Goal: Download file/media

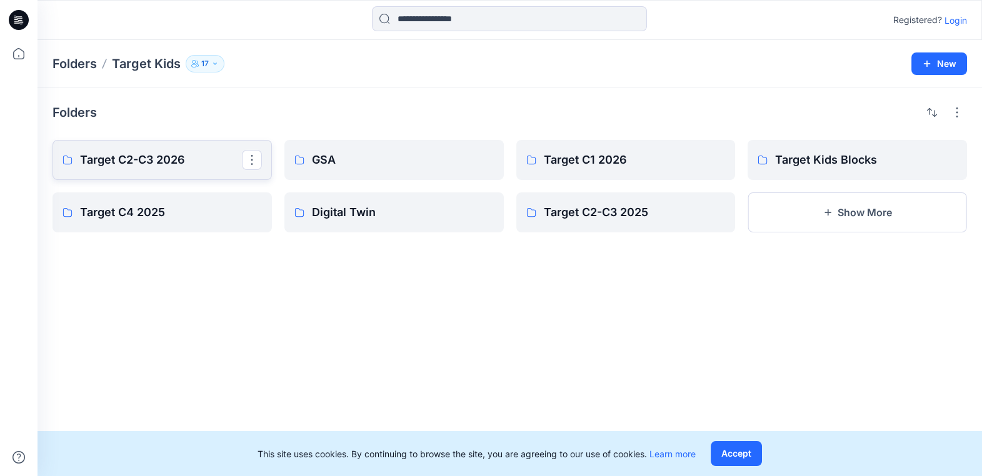
click at [125, 167] on p "Target C2-C3 2026" at bounding box center [161, 159] width 162 height 17
click at [600, 177] on link "Target C1 2026" at bounding box center [625, 160] width 219 height 40
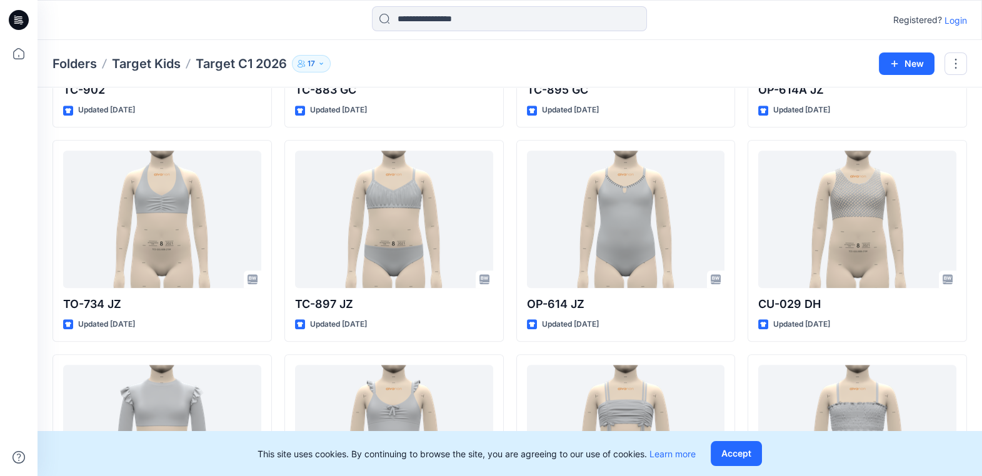
scroll to position [2334, 0]
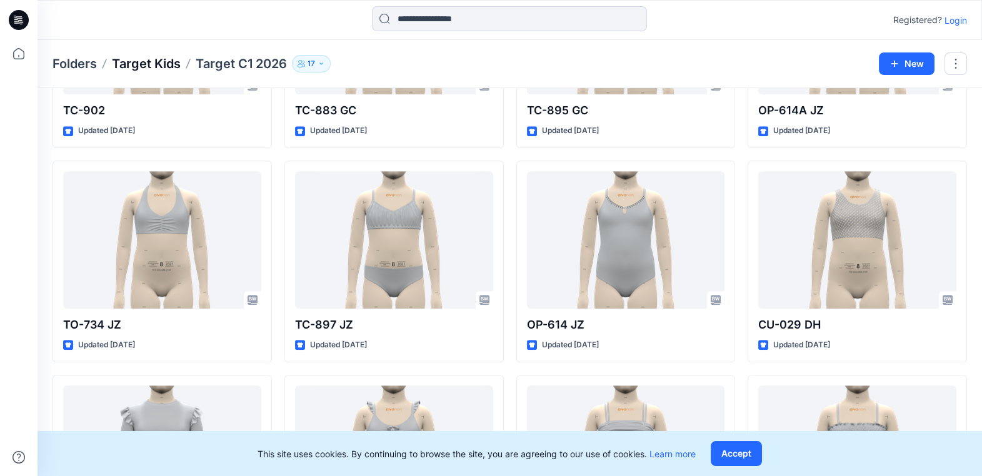
click at [172, 60] on p "Target Kids" at bounding box center [146, 63] width 69 height 17
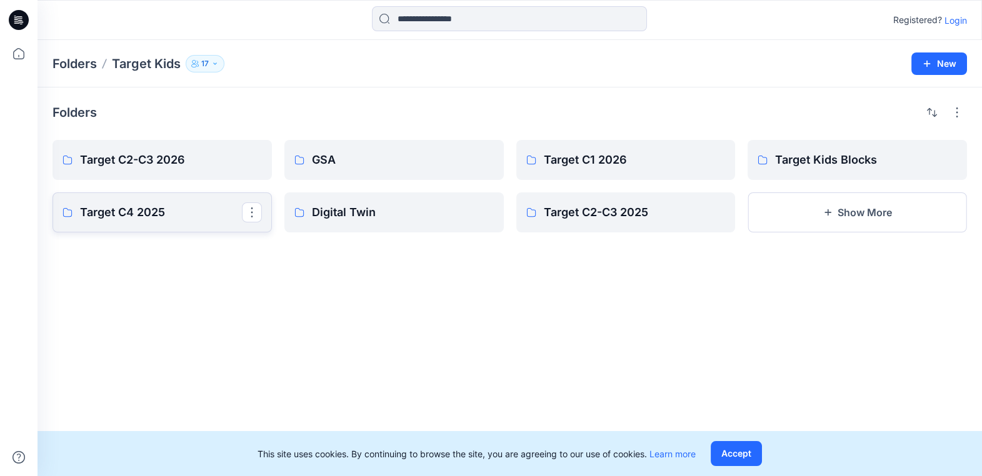
click at [199, 209] on p "Target C4 2025" at bounding box center [161, 212] width 162 height 17
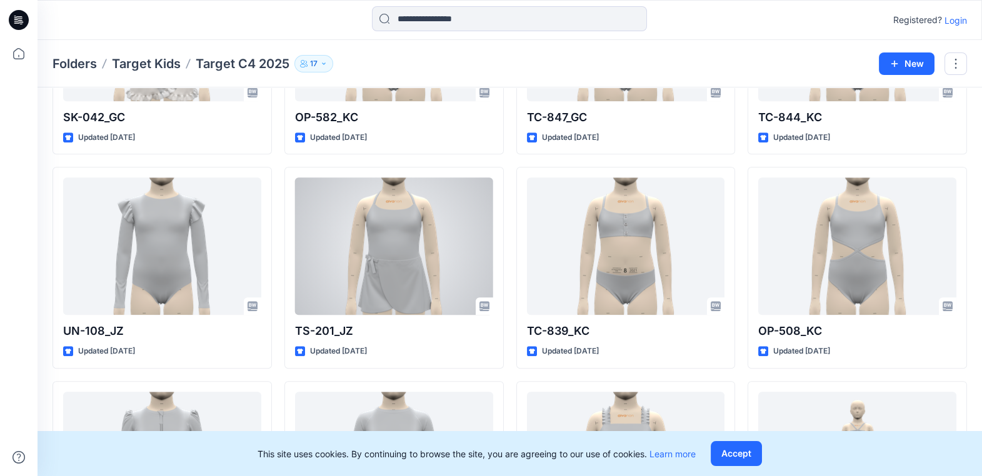
scroll to position [2753, 0]
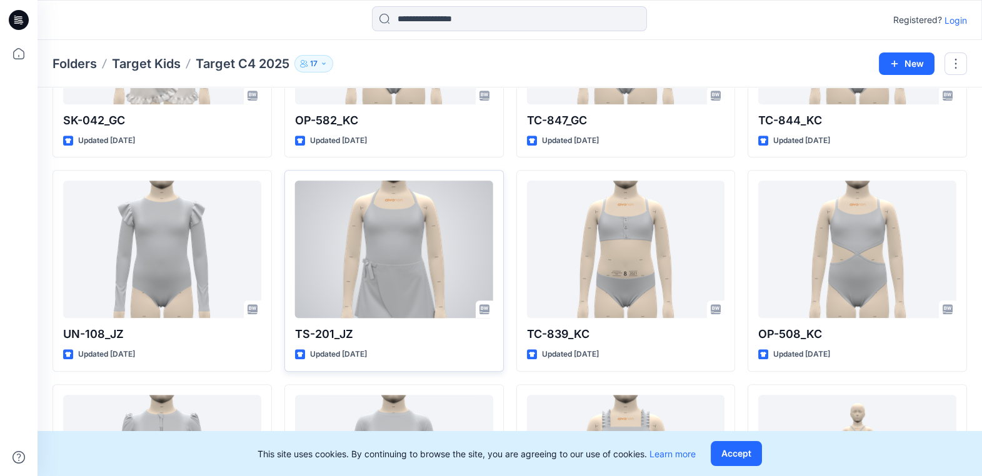
click at [389, 276] on div at bounding box center [394, 249] width 198 height 137
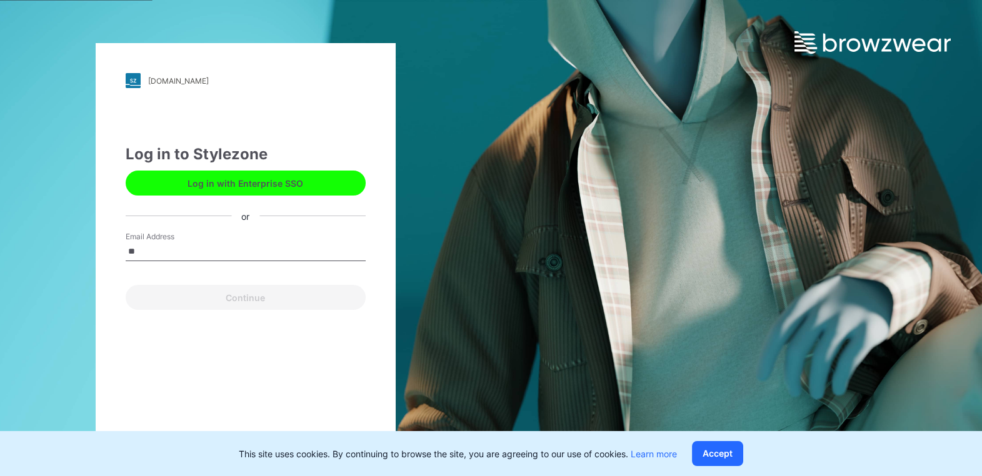
type input "**********"
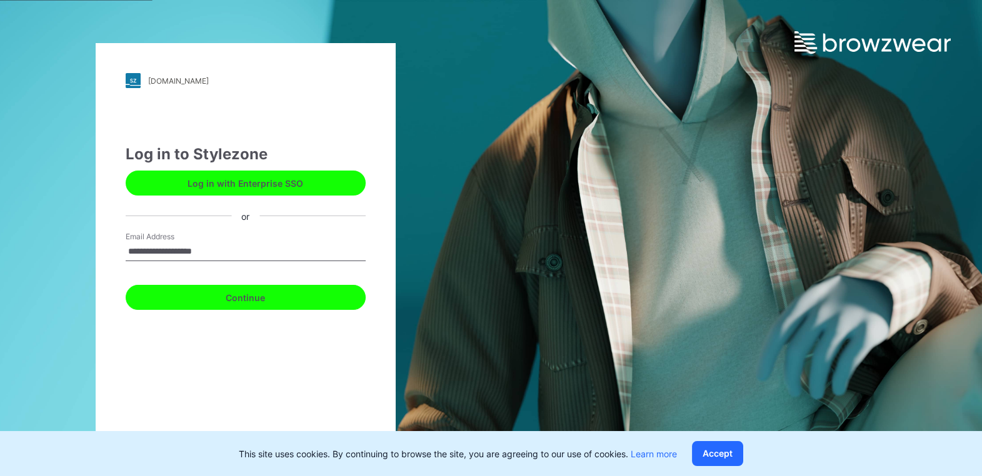
click at [213, 300] on button "Continue" at bounding box center [246, 297] width 240 height 25
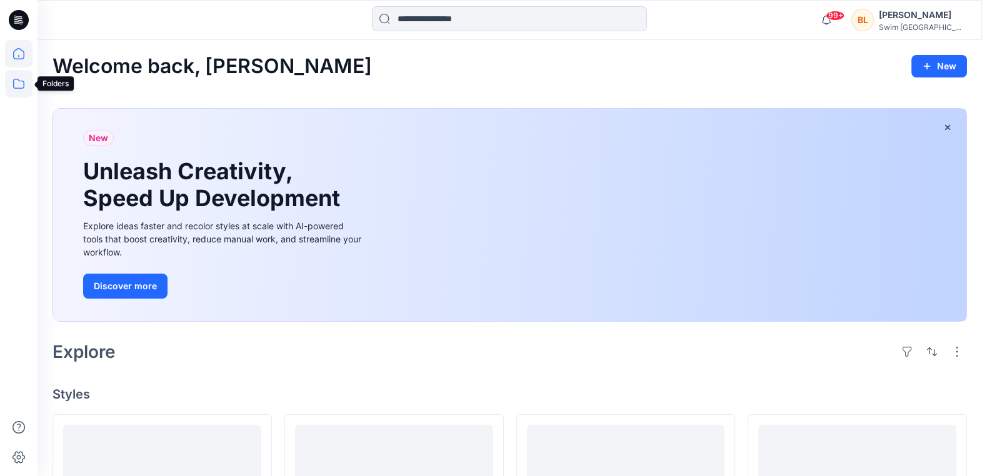
click at [19, 79] on icon at bounding box center [18, 83] width 27 height 27
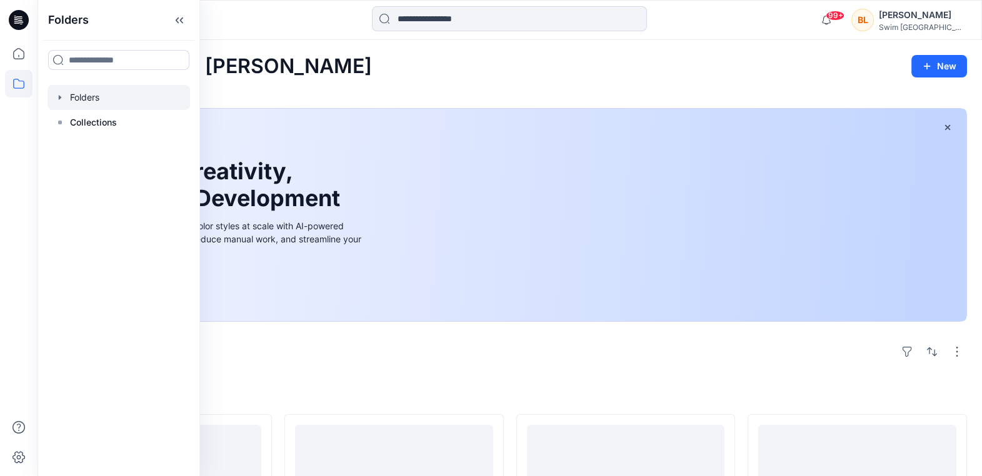
click at [96, 102] on div at bounding box center [118, 97] width 142 height 25
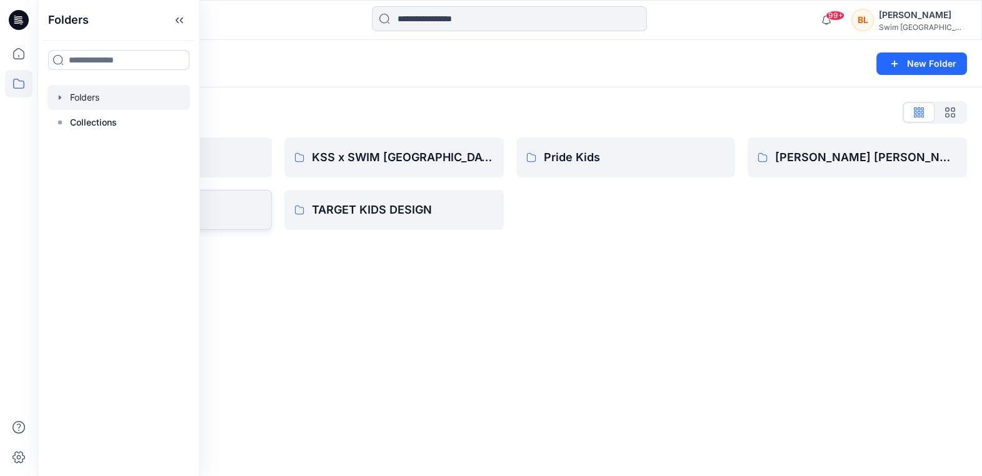
click at [242, 193] on link "Target Kids" at bounding box center [161, 210] width 219 height 40
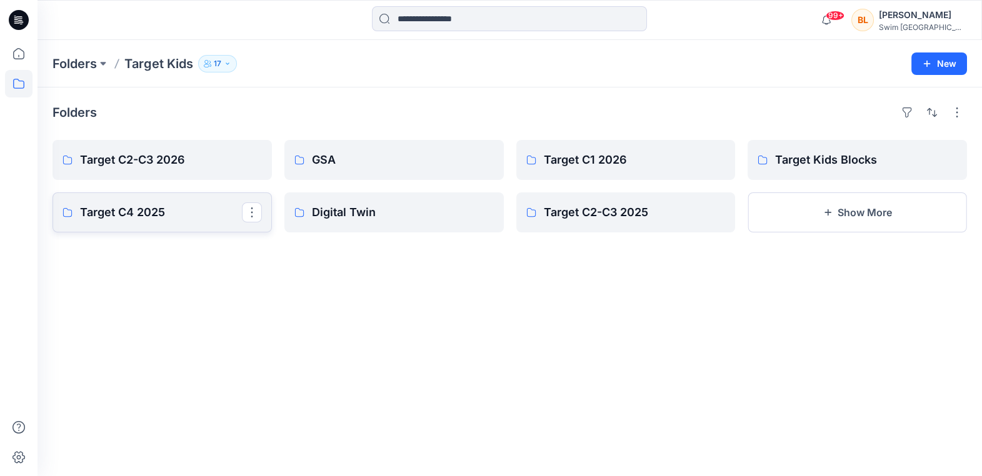
click at [167, 200] on link "Target C4 2025" at bounding box center [161, 212] width 219 height 40
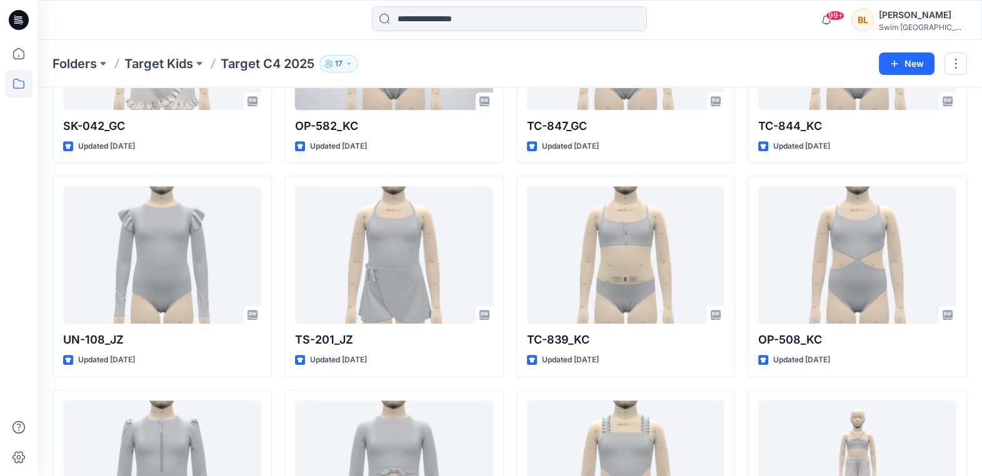
scroll to position [2749, 0]
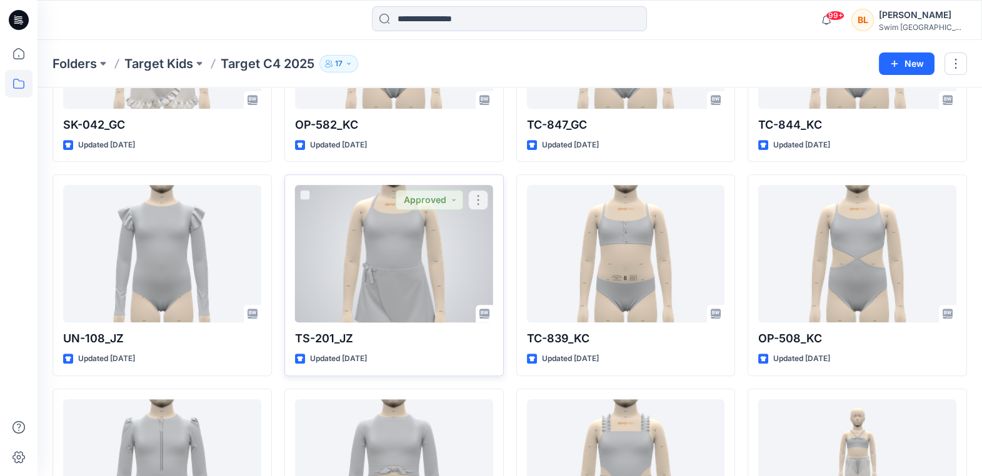
click at [404, 274] on div at bounding box center [394, 253] width 198 height 137
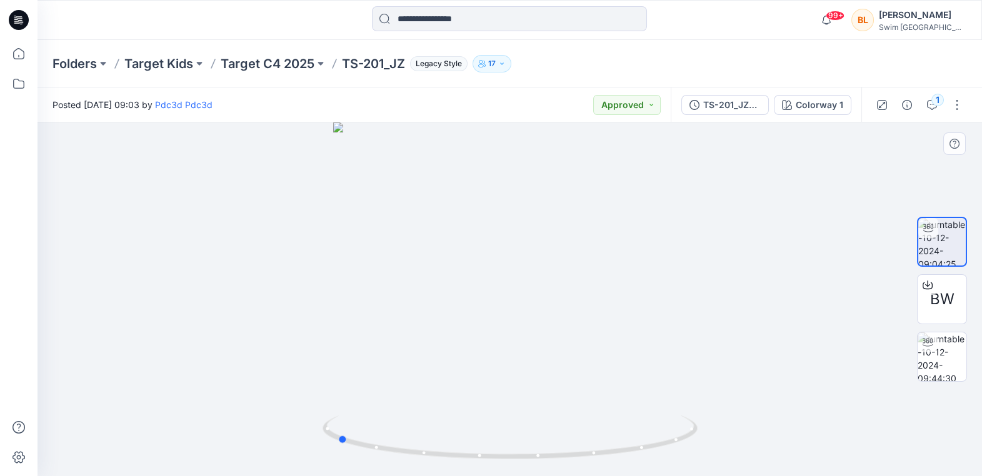
drag, startPoint x: 508, startPoint y: 459, endPoint x: 709, endPoint y: 453, distance: 201.3
click at [710, 453] on div at bounding box center [509, 299] width 944 height 354
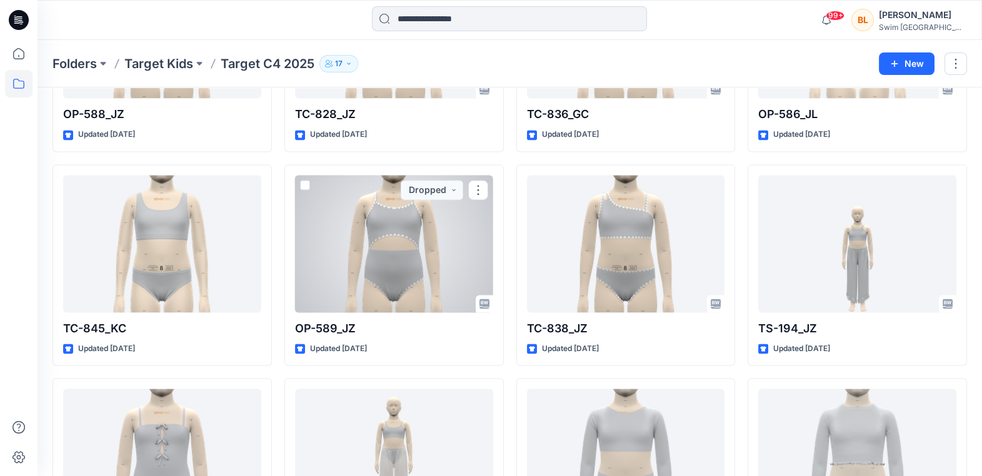
scroll to position [4373, 0]
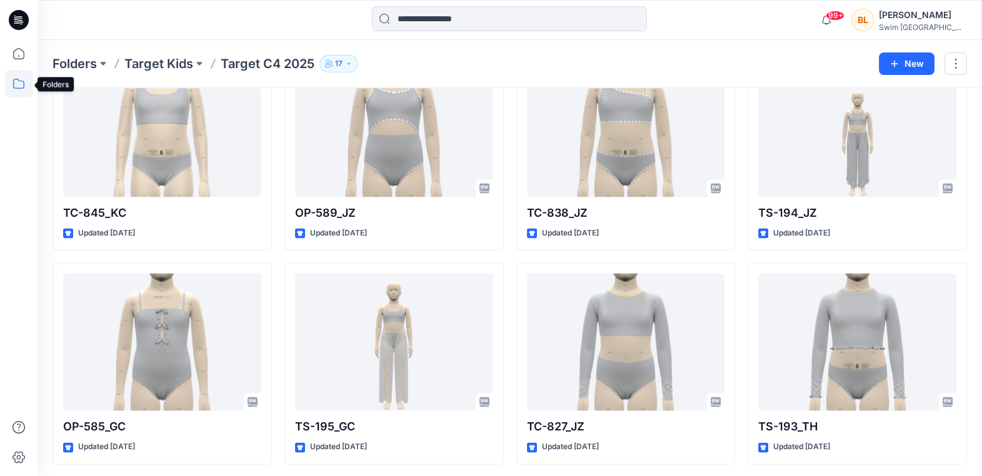
click at [16, 74] on icon at bounding box center [18, 83] width 27 height 27
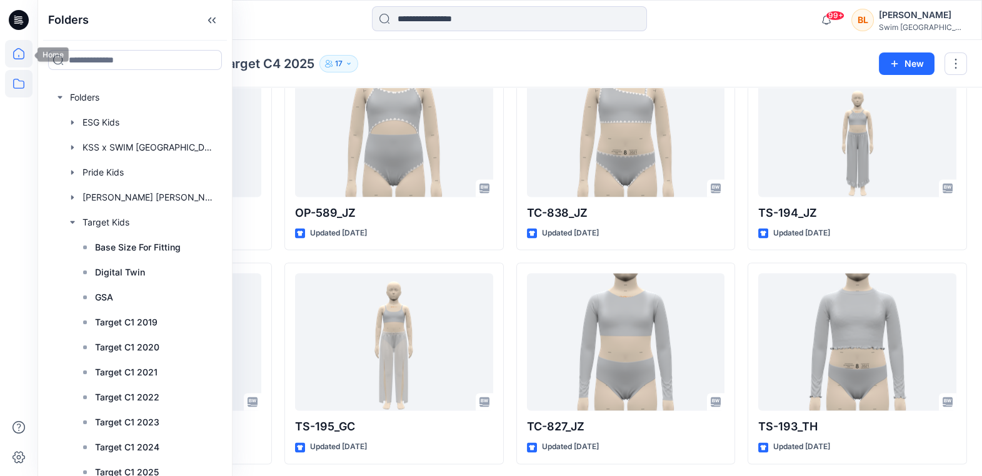
click at [17, 62] on icon at bounding box center [18, 53] width 27 height 27
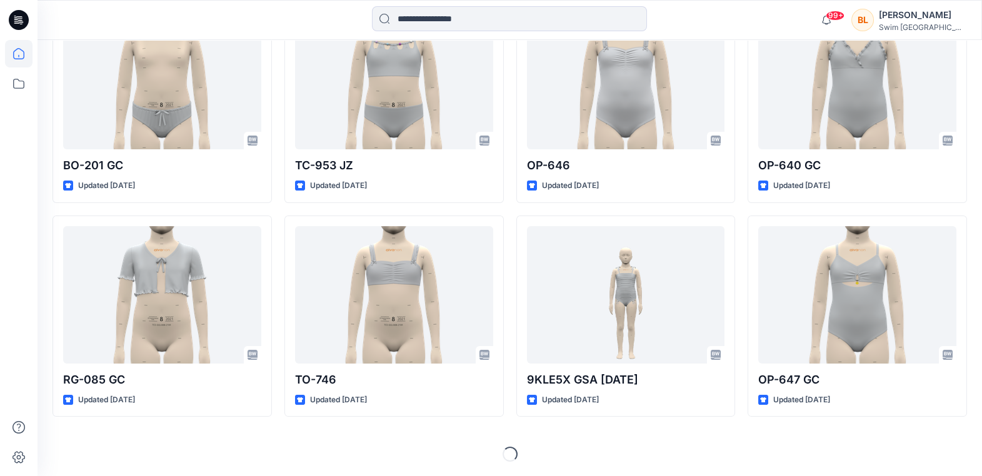
click at [17, 63] on icon at bounding box center [18, 53] width 27 height 27
click at [22, 84] on icon at bounding box center [18, 83] width 27 height 27
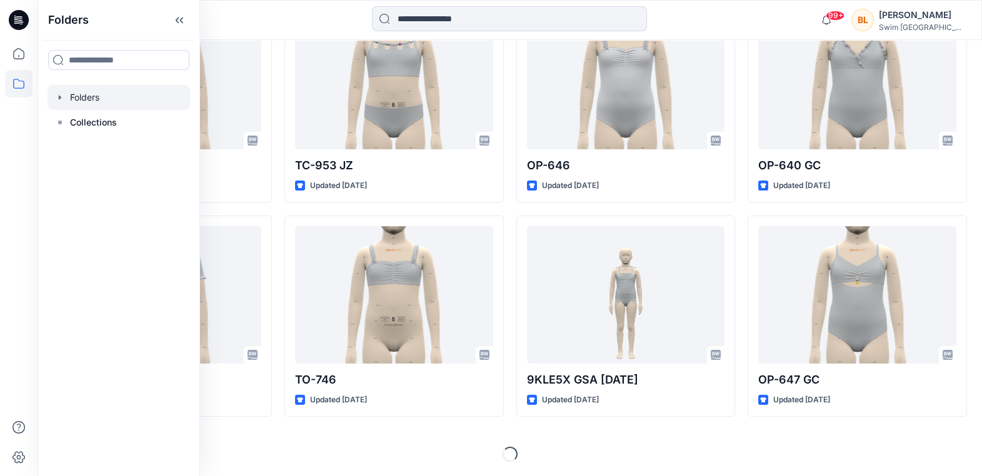
click at [85, 100] on div at bounding box center [118, 97] width 142 height 25
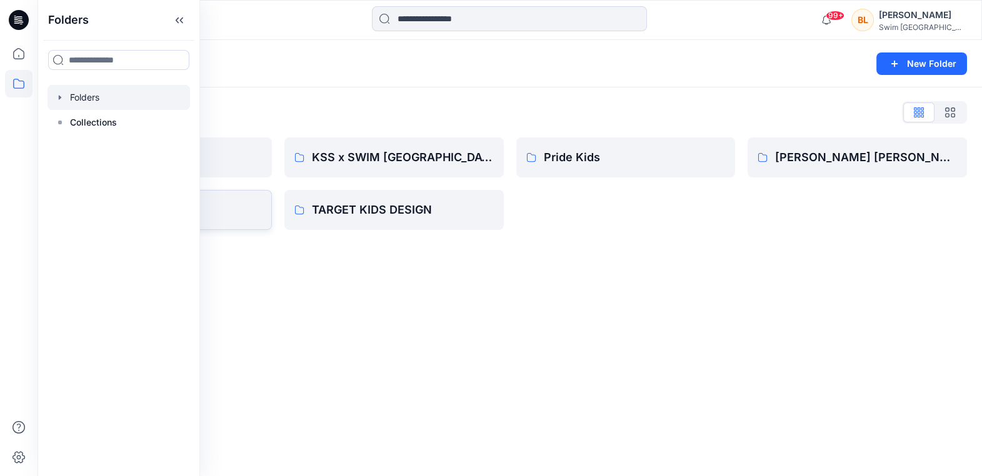
click at [236, 196] on link "Target Kids" at bounding box center [161, 210] width 219 height 40
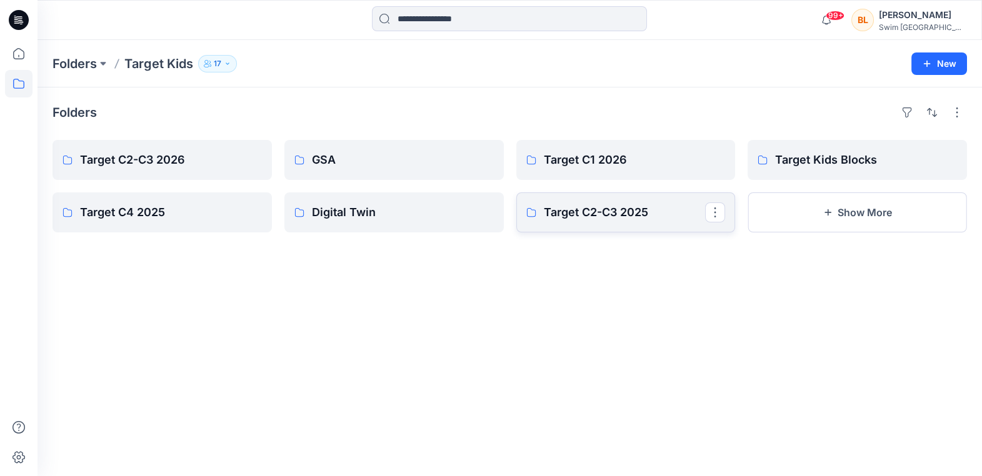
click at [555, 205] on p "Target C2-C3 2025" at bounding box center [625, 212] width 162 height 17
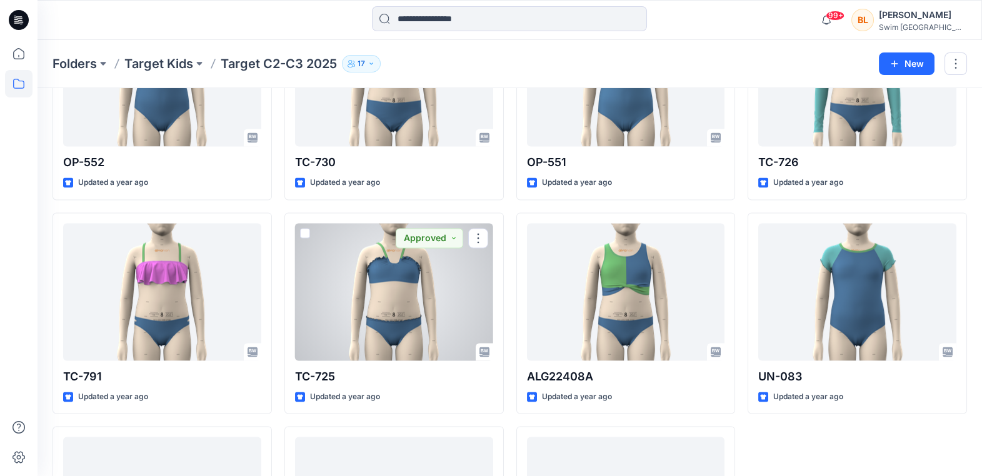
scroll to position [5015, 0]
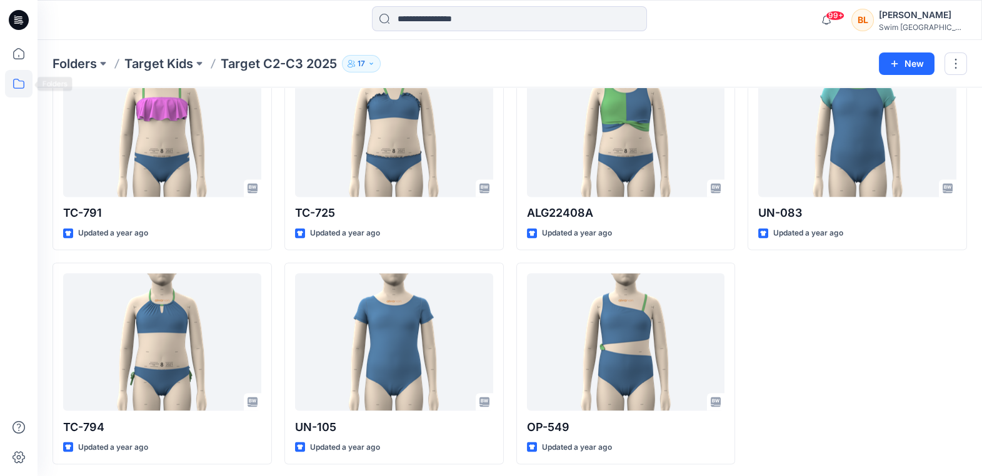
click at [16, 84] on icon at bounding box center [18, 83] width 27 height 27
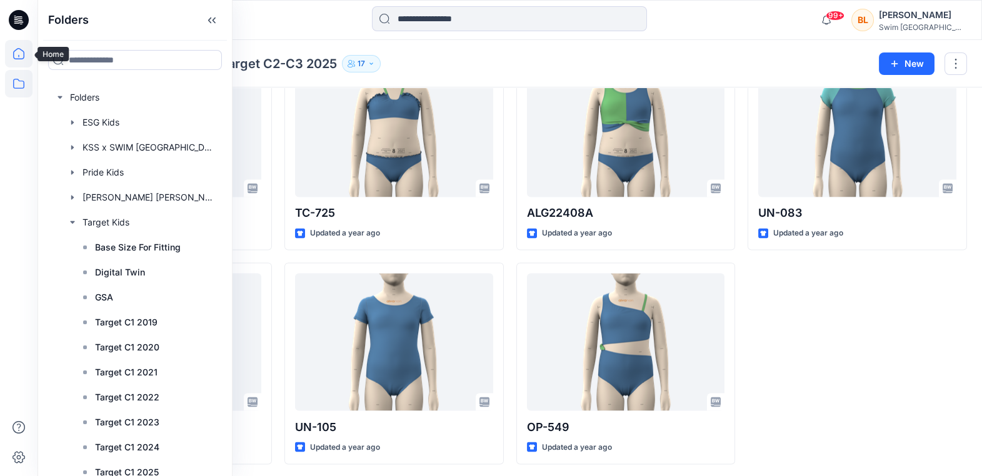
click at [19, 51] on icon at bounding box center [18, 53] width 27 height 27
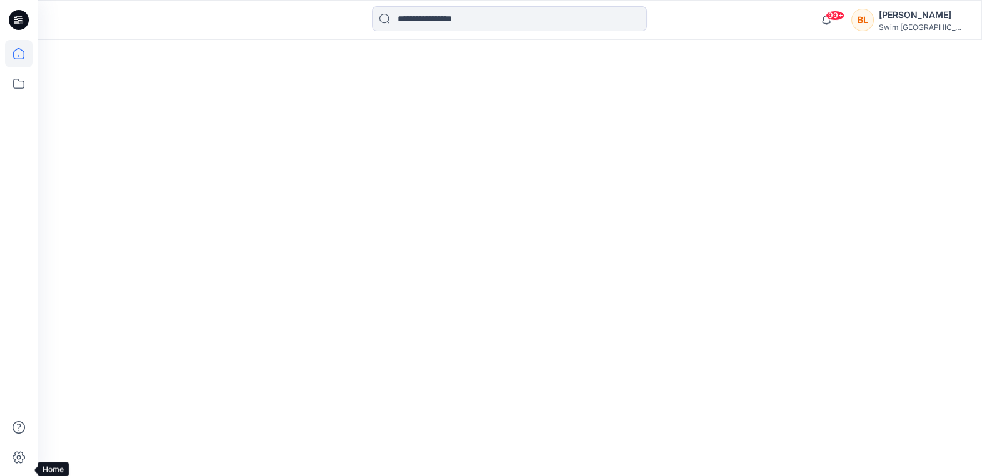
scroll to position [627, 0]
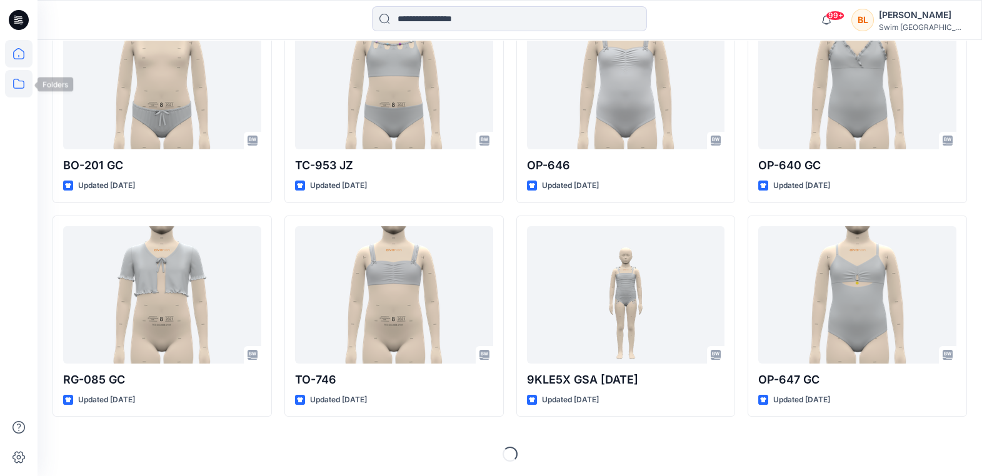
click at [16, 76] on icon at bounding box center [18, 83] width 27 height 27
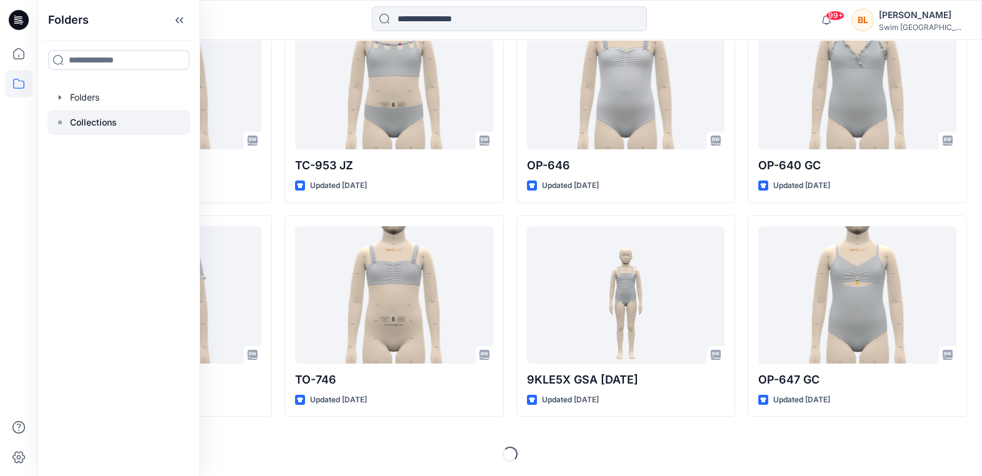
click at [95, 124] on p "Collections" at bounding box center [93, 122] width 47 height 15
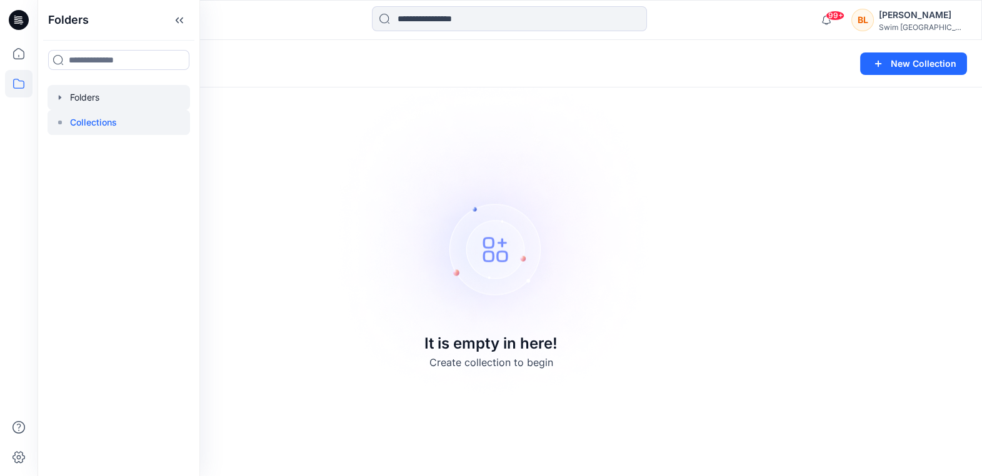
click at [134, 91] on div at bounding box center [118, 97] width 142 height 25
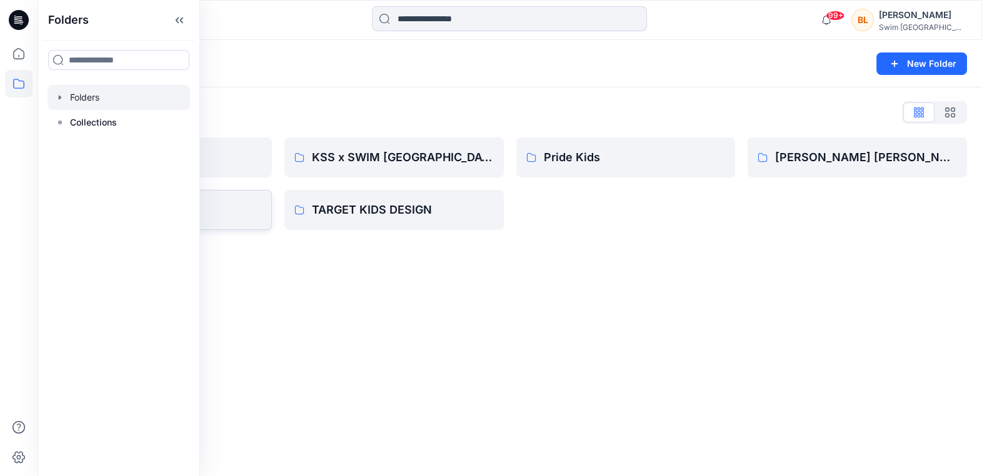
click at [237, 208] on p "Target Kids" at bounding box center [171, 209] width 182 height 17
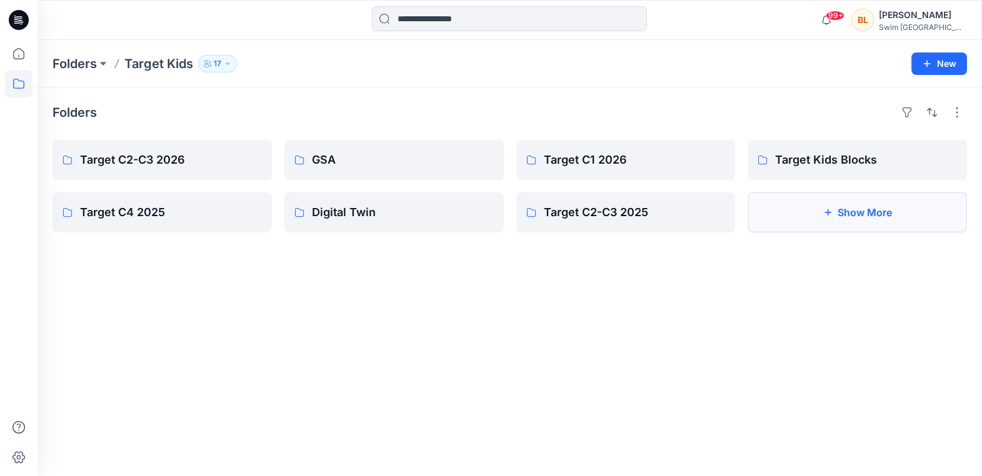
click at [831, 214] on icon "button" at bounding box center [827, 212] width 10 height 10
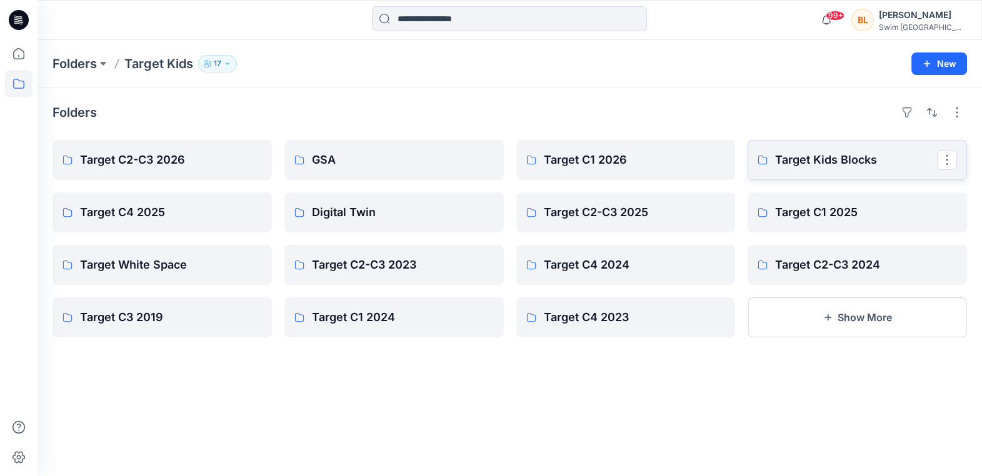
click at [814, 158] on p "Target Kids Blocks" at bounding box center [856, 159] width 162 height 17
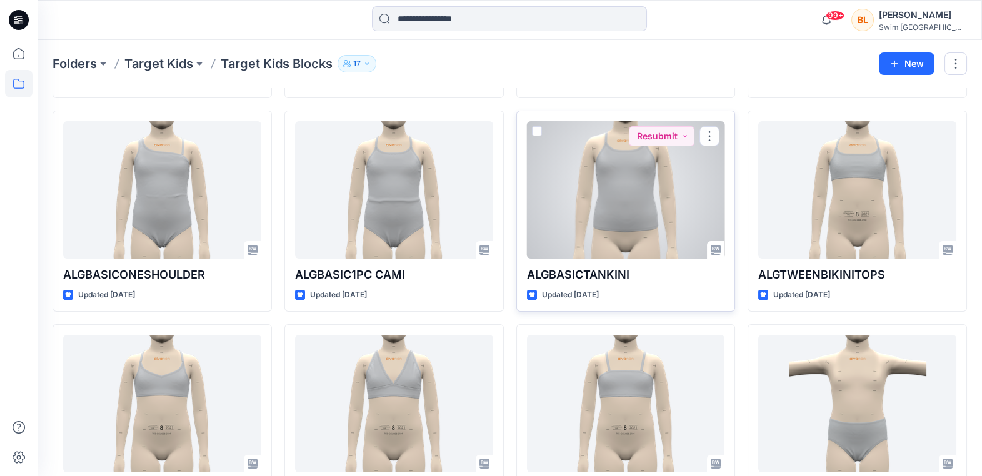
scroll to position [222, 0]
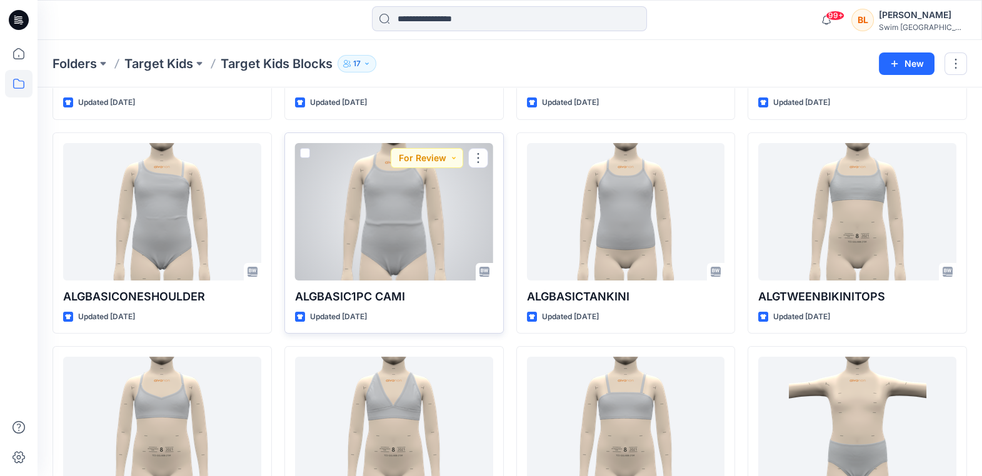
click at [436, 198] on div at bounding box center [394, 211] width 198 height 137
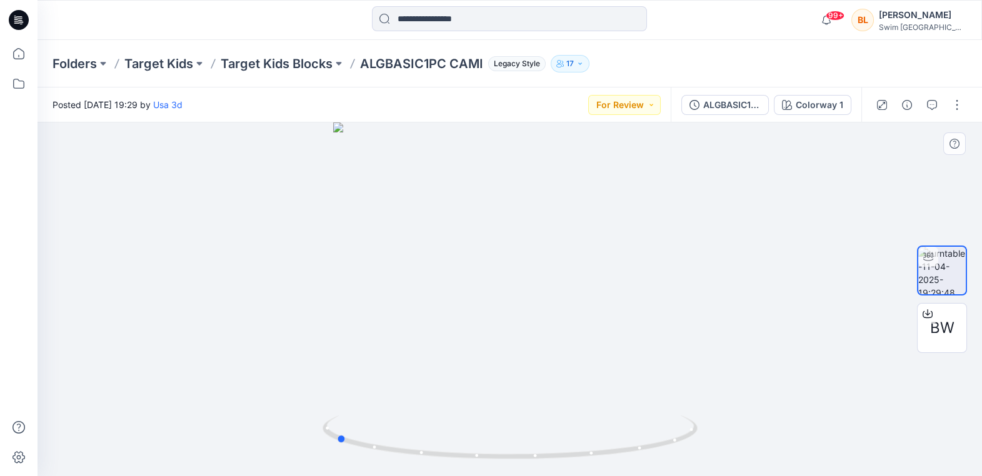
drag, startPoint x: 510, startPoint y: 456, endPoint x: 710, endPoint y: 434, distance: 201.3
click at [710, 434] on div at bounding box center [509, 299] width 944 height 354
click at [960, 323] on div "BW" at bounding box center [942, 328] width 50 height 50
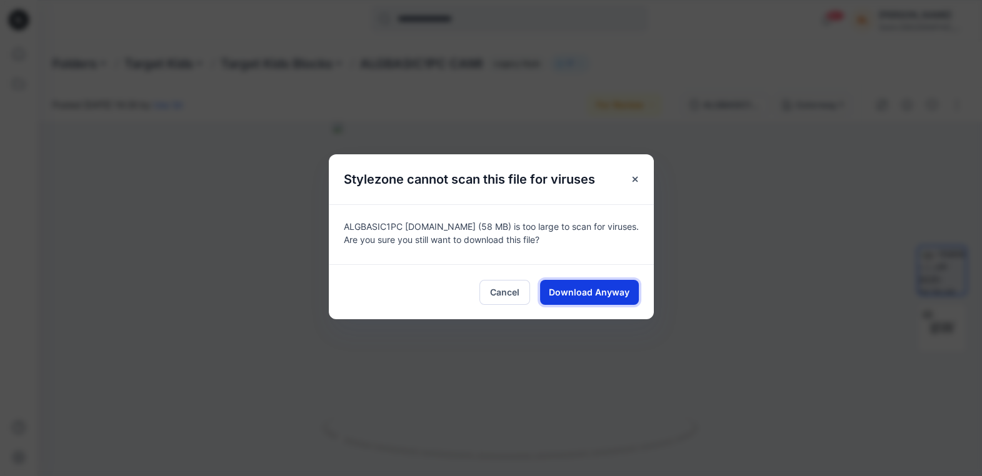
click at [605, 287] on span "Download Anyway" at bounding box center [589, 292] width 81 height 13
